Goal: Navigation & Orientation: Find specific page/section

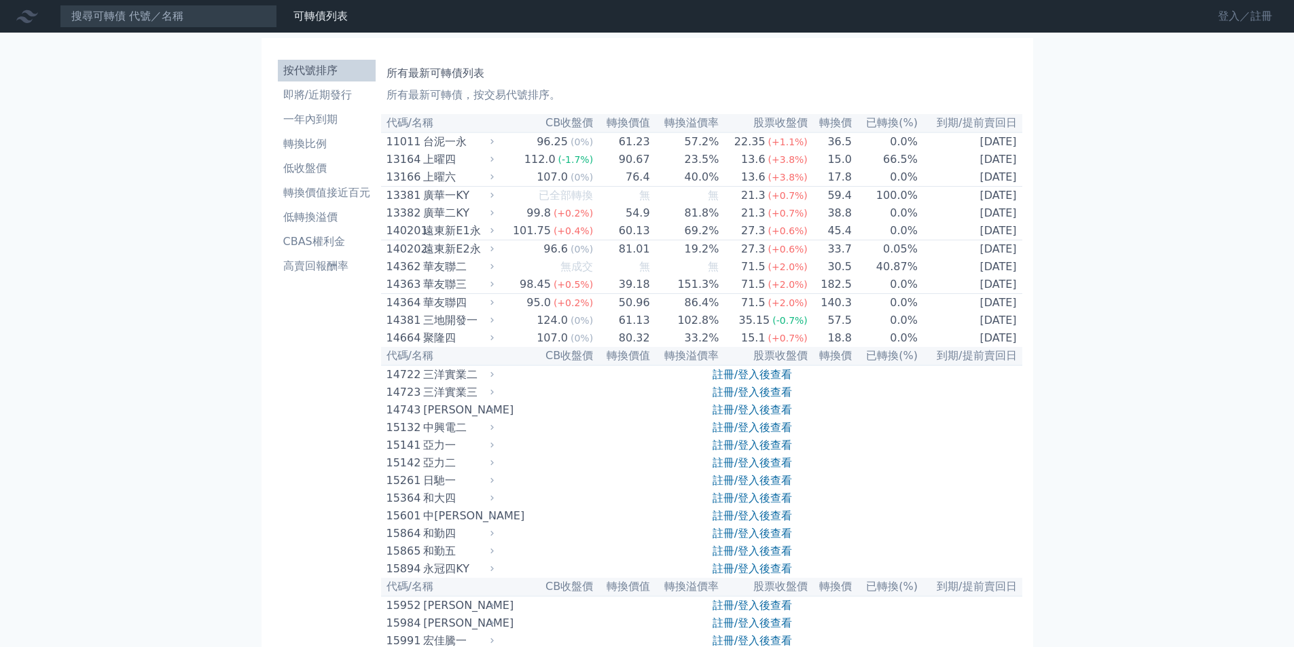
click at [1221, 19] on link "登入／註冊" at bounding box center [1245, 16] width 76 height 22
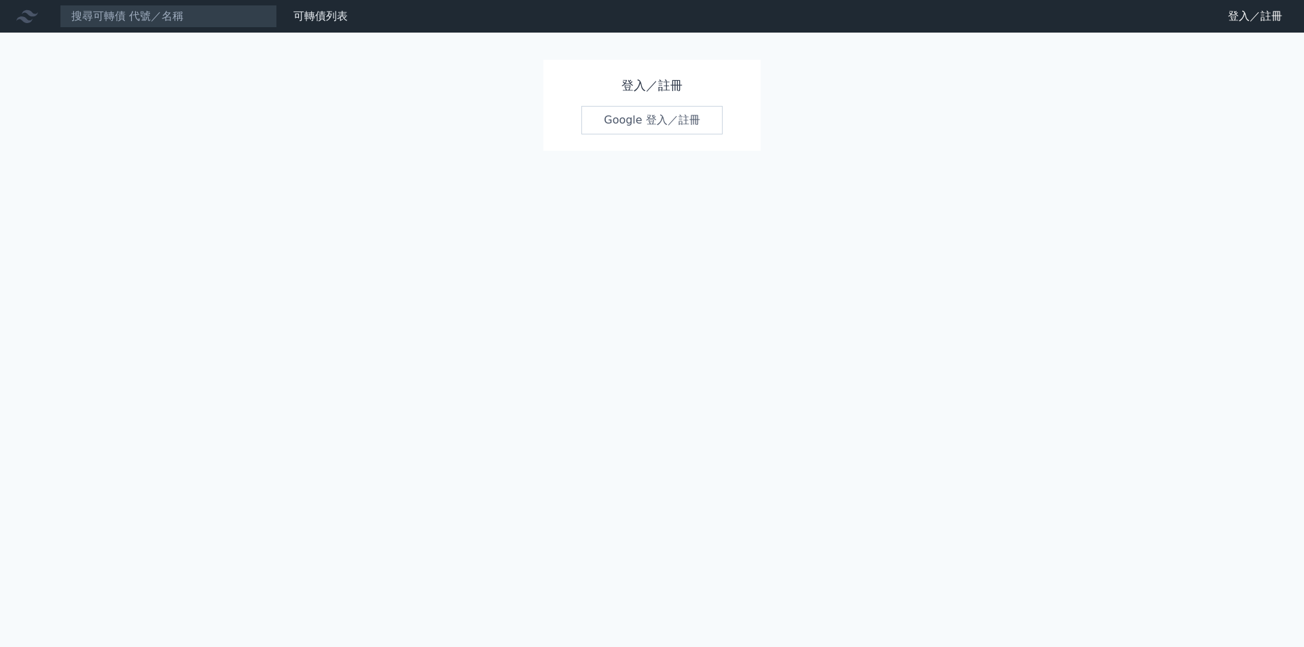
click at [620, 121] on link "Google 登入／註冊" at bounding box center [651, 120] width 141 height 29
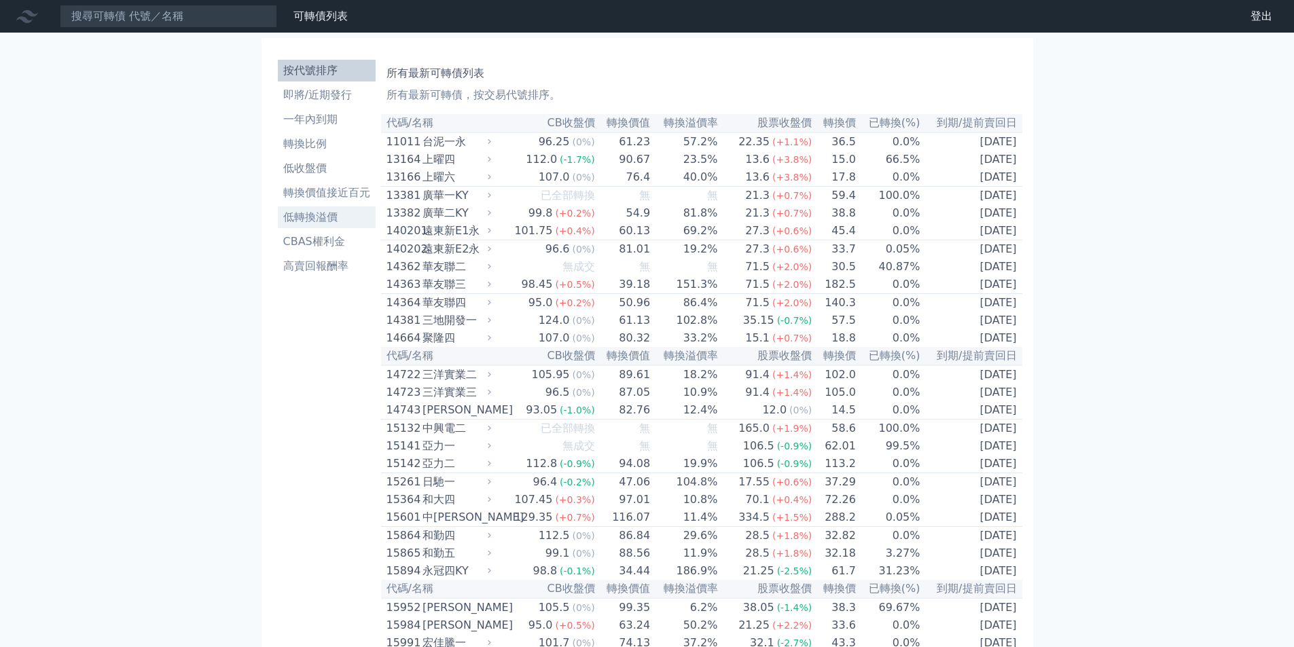
click at [308, 220] on li "低轉換溢價" at bounding box center [327, 217] width 98 height 16
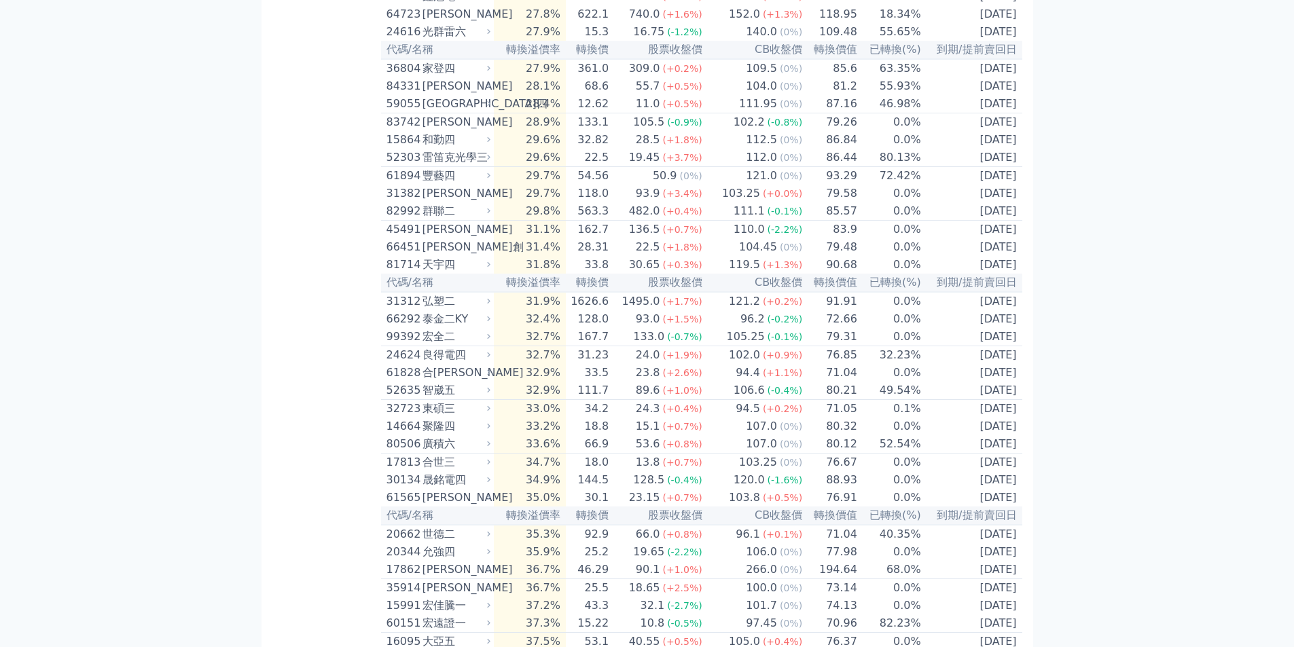
scroll to position [3803, 0]
